Goal: Find contact information: Find contact information

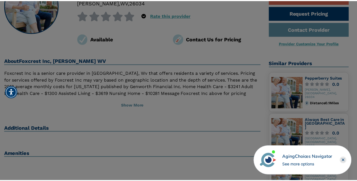
scroll to position [57, 0]
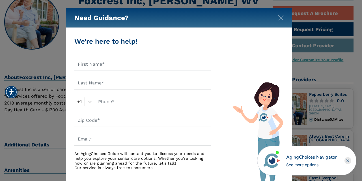
click at [33, 131] on div "Need Guidance? We're here to help! +1 An AgingChoices Guide will contact you to…" at bounding box center [181, 90] width 362 height 181
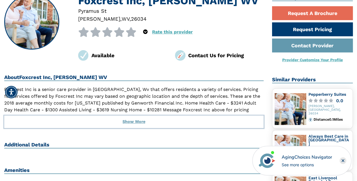
click at [140, 123] on button "Show More" at bounding box center [134, 121] width 260 height 12
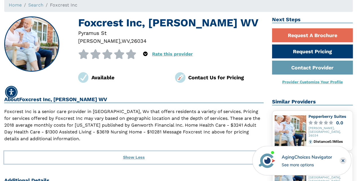
scroll to position [0, 0]
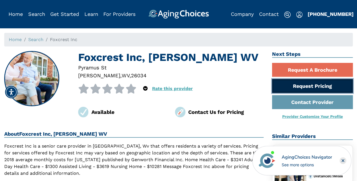
click at [283, 84] on link "Request Pricing" at bounding box center [312, 86] width 81 height 14
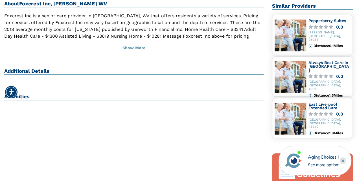
scroll to position [141, 0]
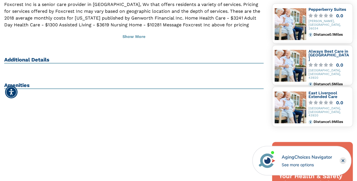
click at [24, 84] on h2 "Amenities" at bounding box center [134, 85] width 260 height 7
click at [27, 90] on div "Amenities" at bounding box center [134, 88] width 260 height 12
click at [15, 92] on img "Accessibility Menu" at bounding box center [12, 92] width 14 height 14
click at [24, 87] on h2 "Amenities" at bounding box center [134, 85] width 260 height 7
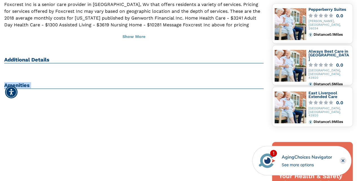
click at [24, 87] on h2 "Amenities" at bounding box center [134, 85] width 260 height 7
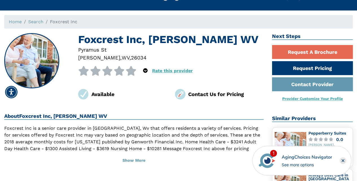
scroll to position [0, 0]
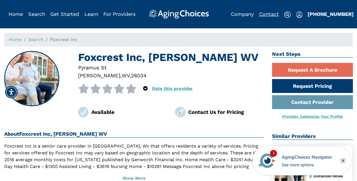
click at [271, 15] on link "Contact" at bounding box center [269, 14] width 20 height 6
